Goal: Transaction & Acquisition: Purchase product/service

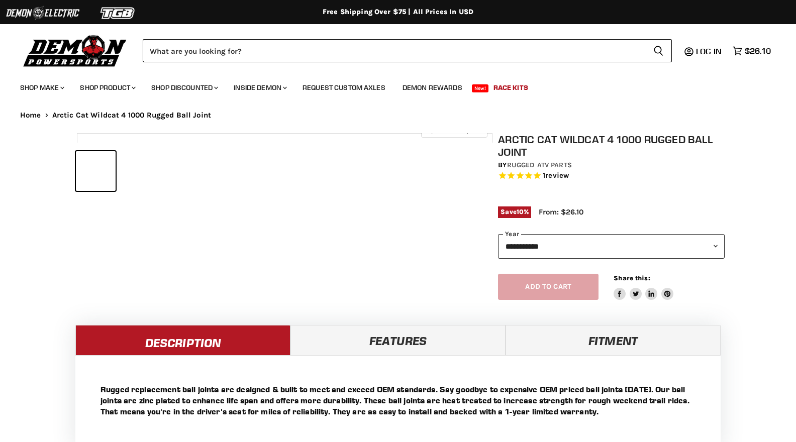
select select "******"
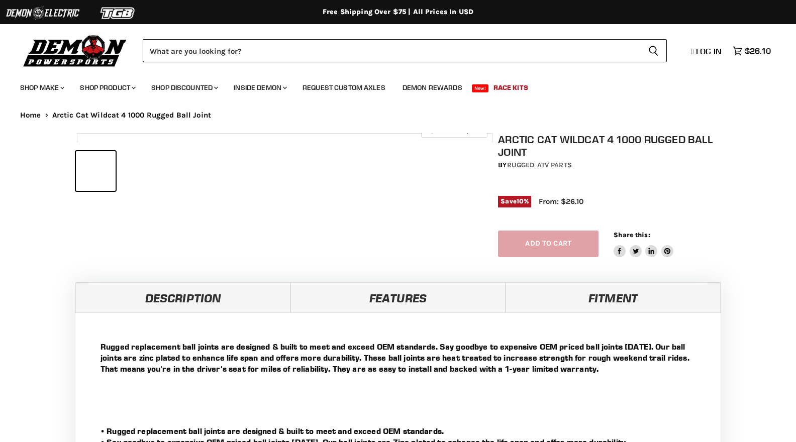
select select "******"
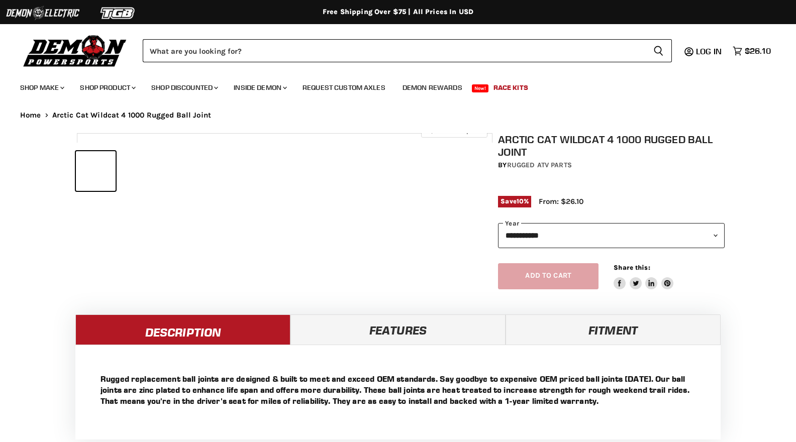
select select "******"
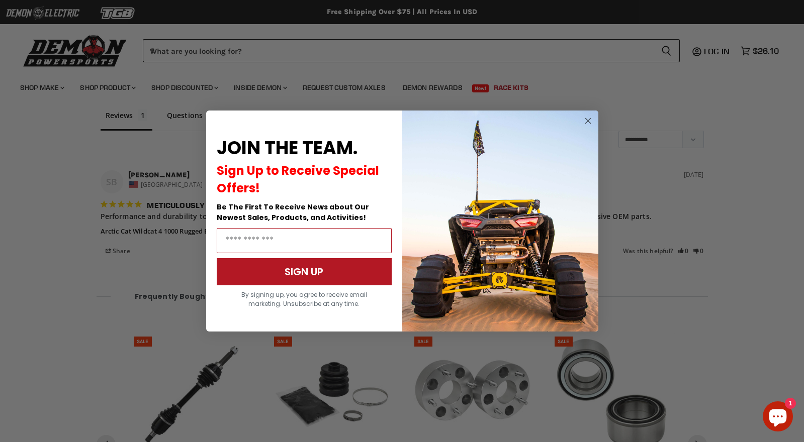
scroll to position [819, 0]
